Goal: Information Seeking & Learning: Learn about a topic

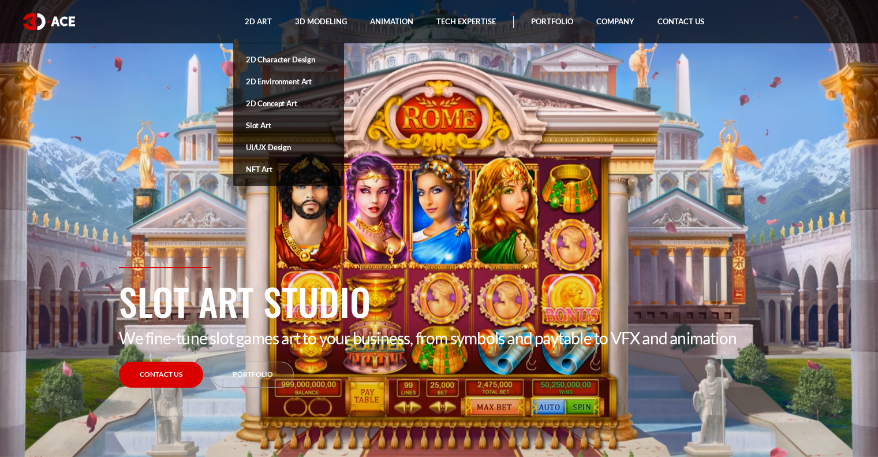
click at [266, 124] on link "Slot Art" at bounding box center [288, 125] width 111 height 22
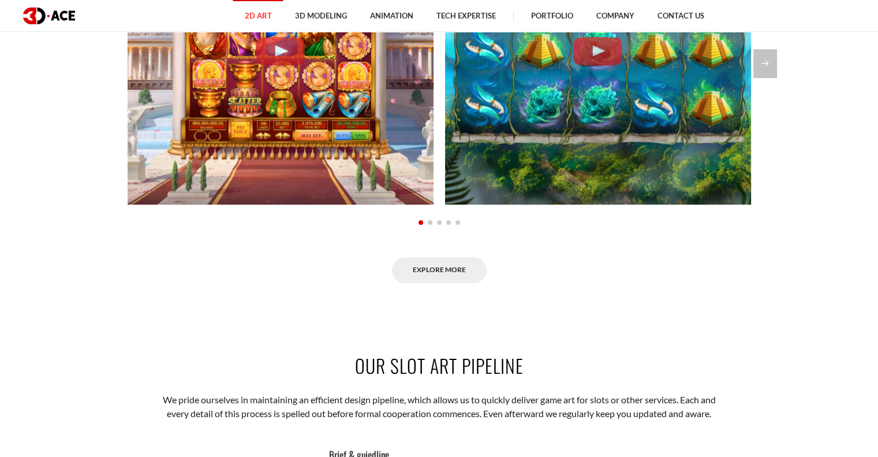
scroll to position [1040, 0]
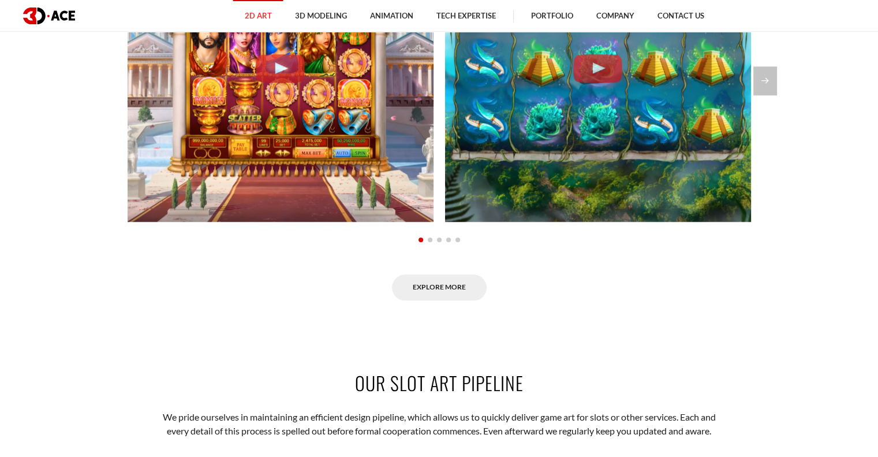
click at [428, 241] on div at bounding box center [440, 238] width 624 height 13
click at [429, 240] on span "Go to slide 2" at bounding box center [430, 239] width 5 height 5
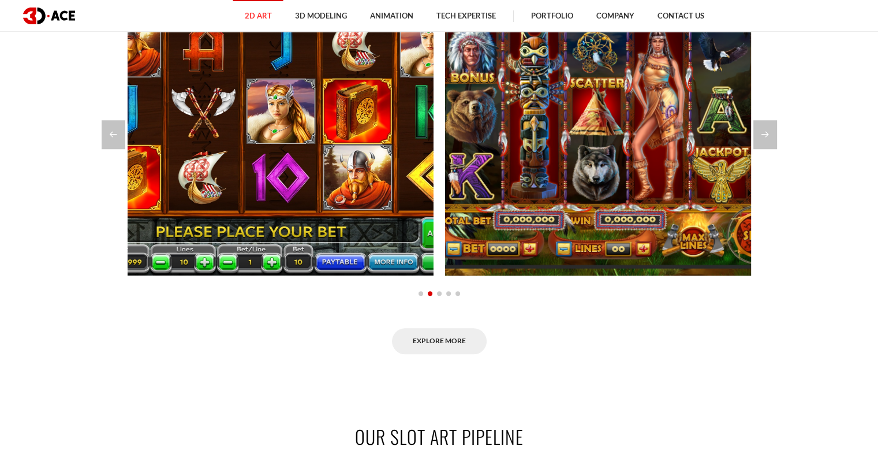
scroll to position [924, 0]
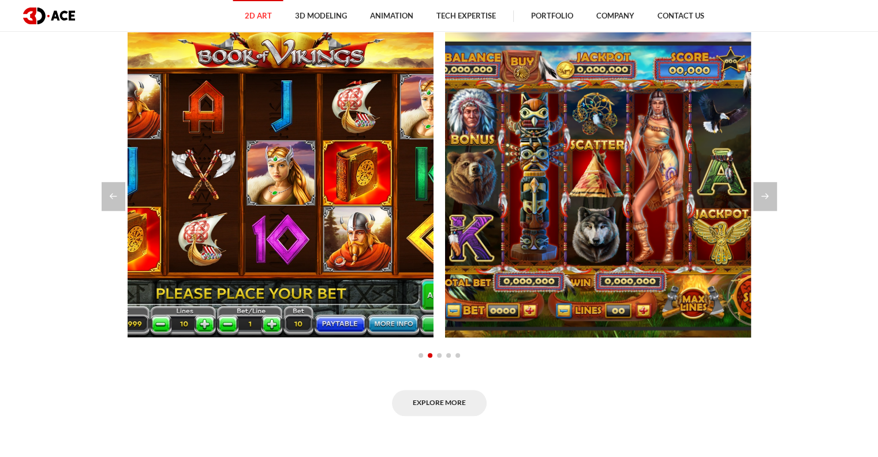
click at [439, 354] on span "Go to slide 3" at bounding box center [439, 355] width 5 height 5
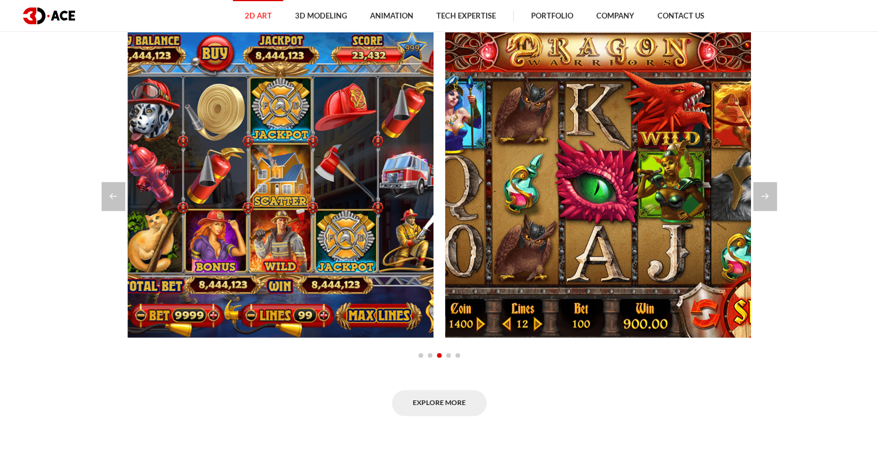
click at [449, 355] on span "Go to slide 4" at bounding box center [448, 355] width 5 height 5
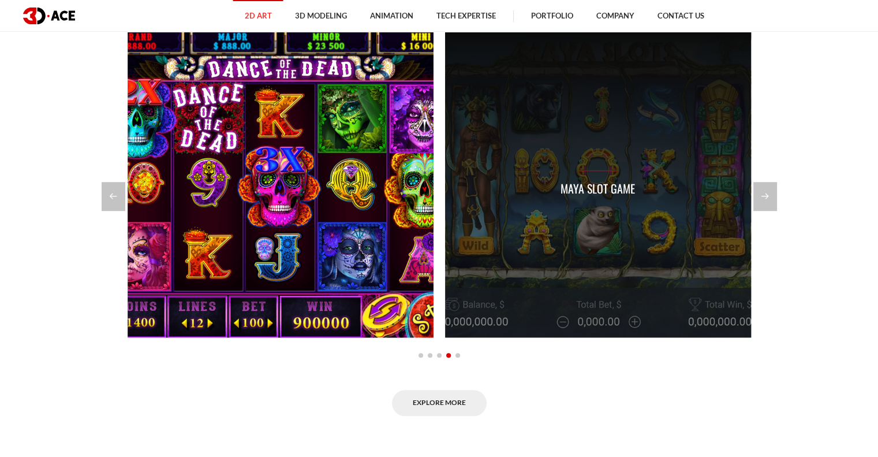
click at [598, 218] on div "Maya Slot Game" at bounding box center [598, 184] width 306 height 306
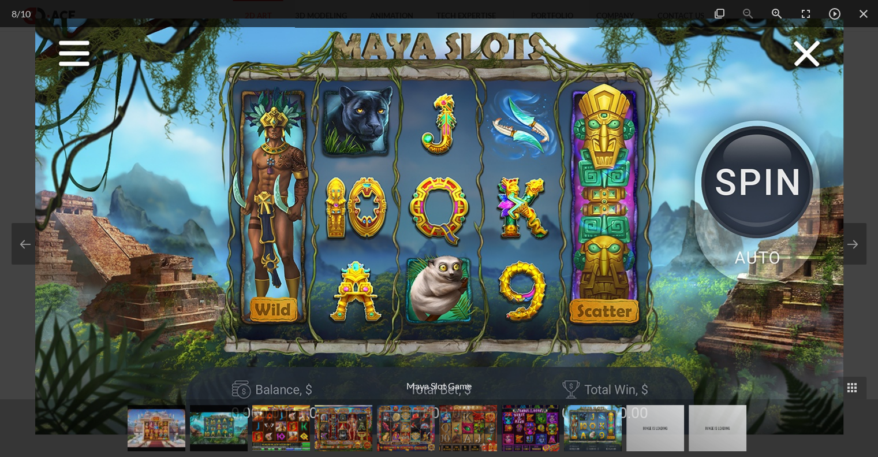
click at [855, 205] on div at bounding box center [439, 228] width 878 height 457
